Goal: Task Accomplishment & Management: Use online tool/utility

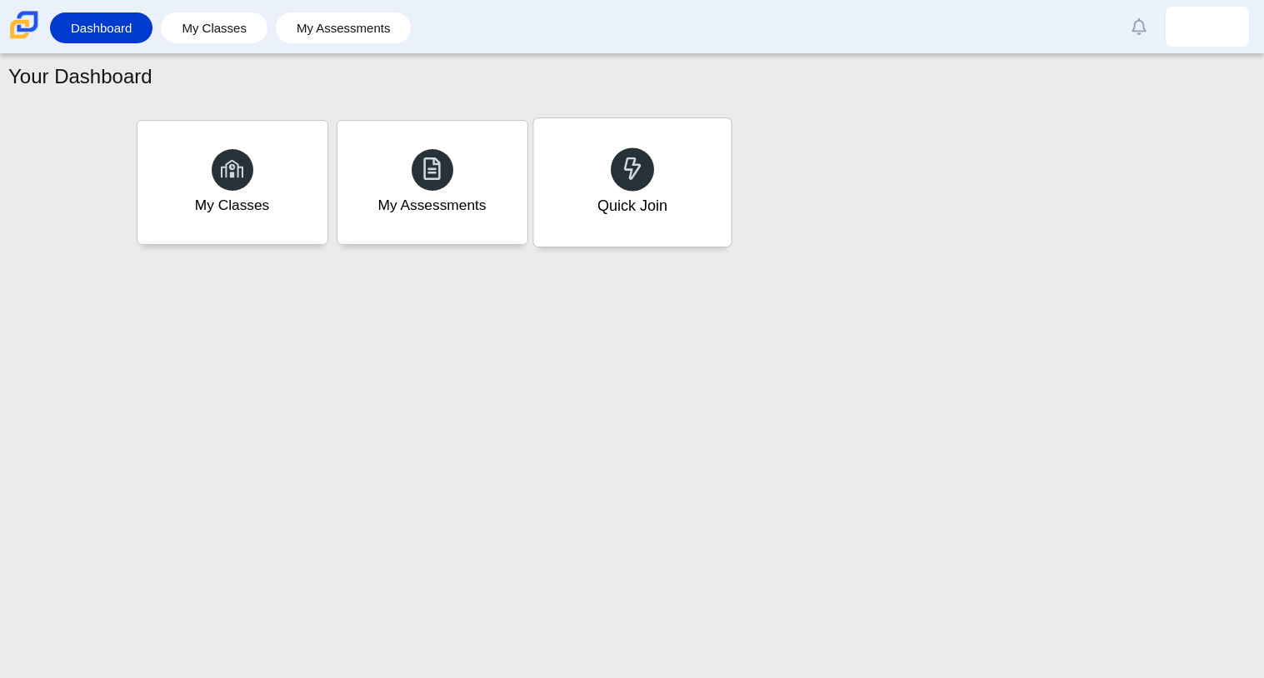
click at [646, 153] on div at bounding box center [632, 168] width 43 height 43
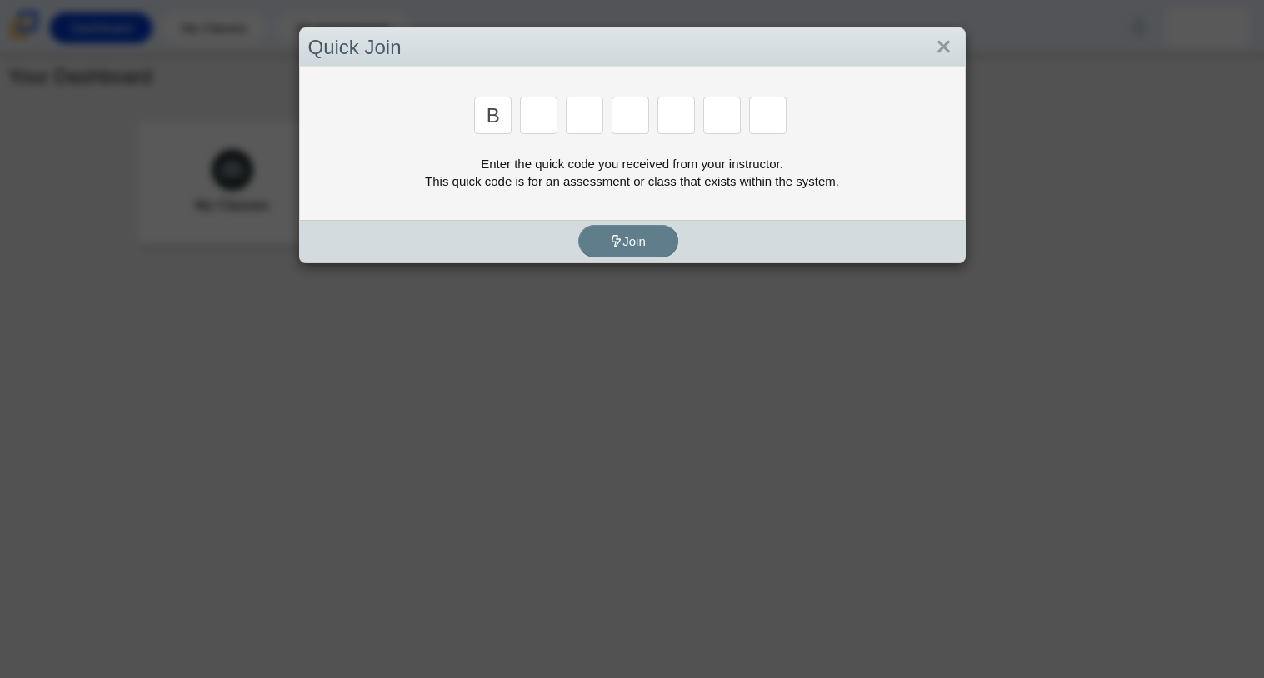
type input "b"
type input "m"
type input "3"
type input "5"
type input "3"
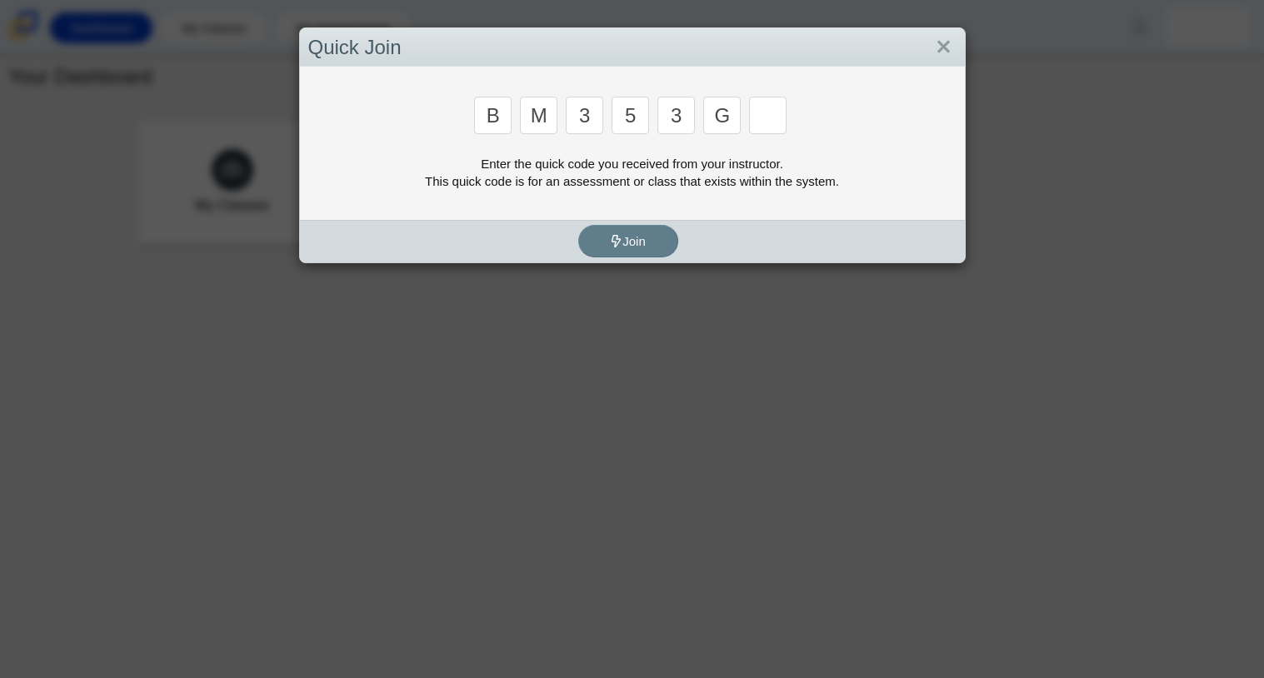
type input "g"
type input "b"
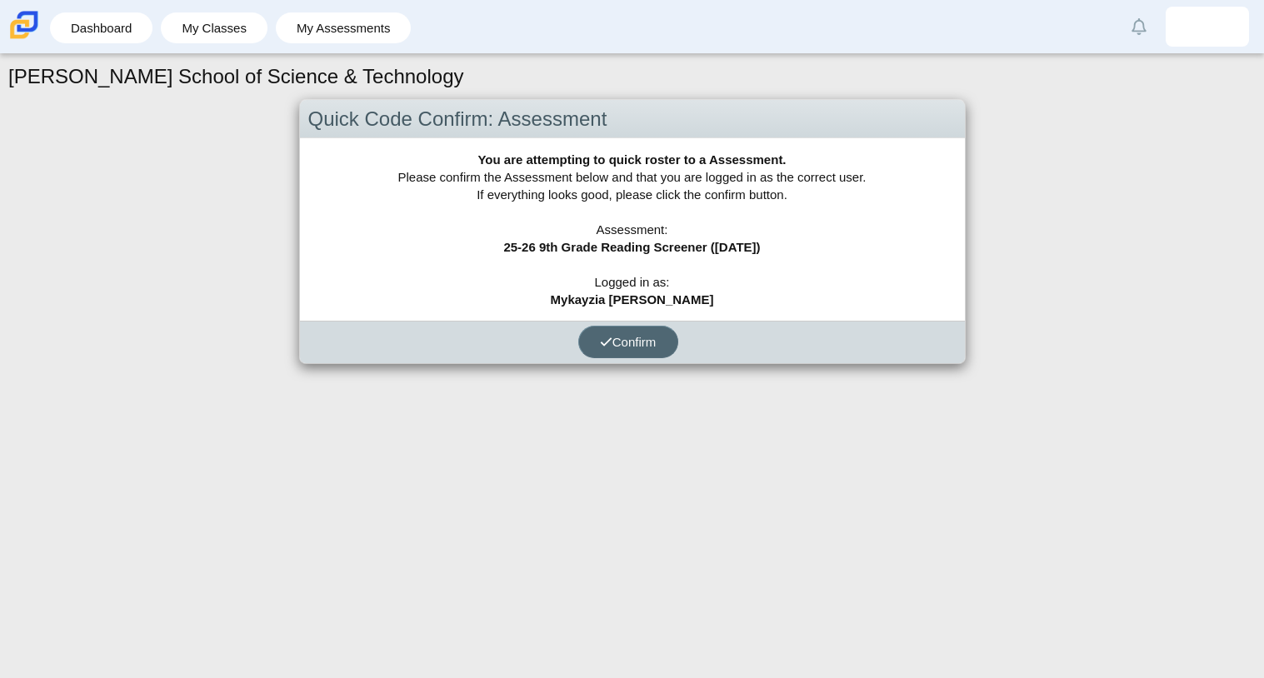
click at [652, 347] on button "Confirm" at bounding box center [628, 342] width 100 height 32
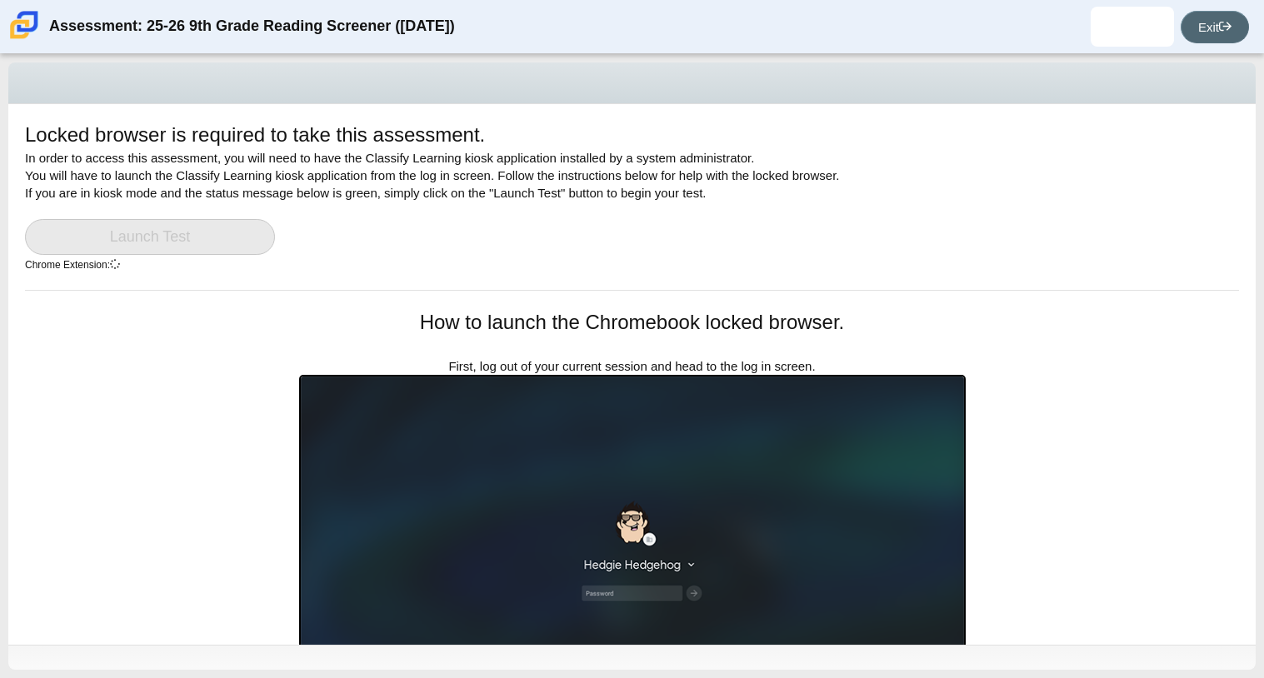
click at [1212, 37] on link "Exit" at bounding box center [1215, 27] width 68 height 32
